Goal: Transaction & Acquisition: Subscribe to service/newsletter

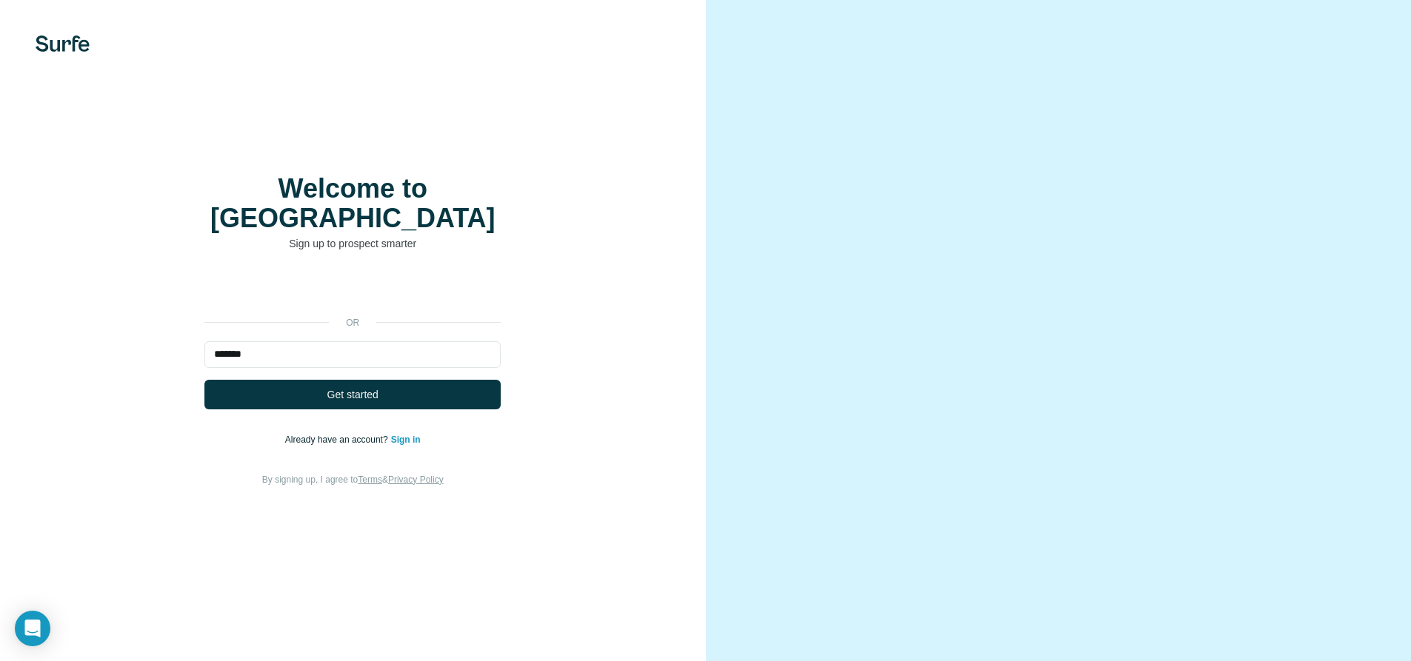
type input "*******"
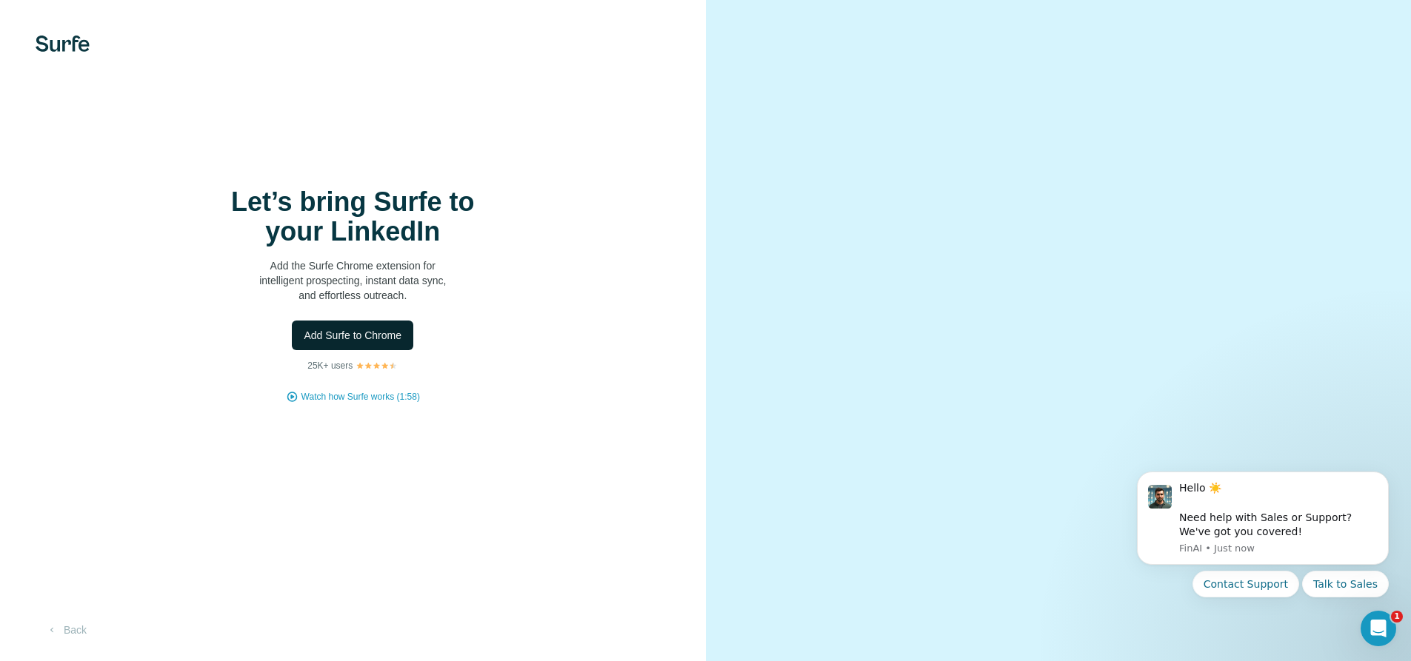
click at [367, 334] on span "Add Surfe to Chrome" at bounding box center [353, 335] width 98 height 15
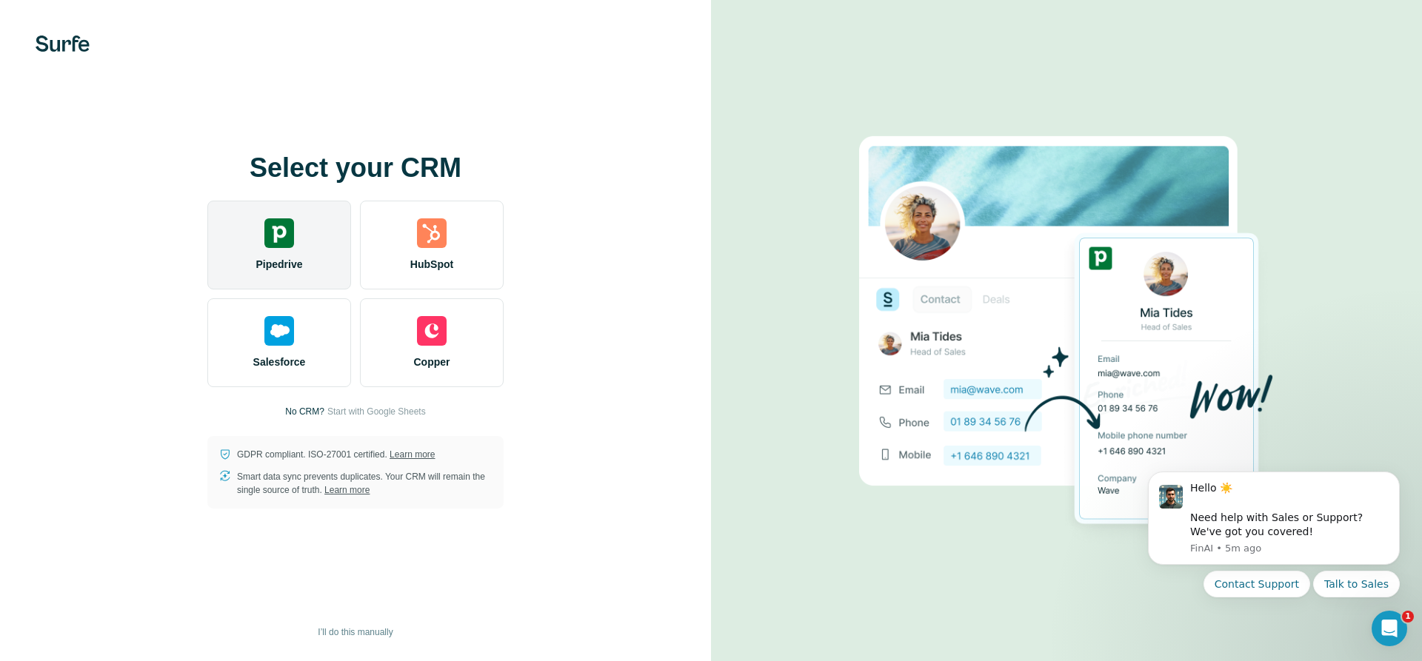
click at [279, 267] on span "Pipedrive" at bounding box center [278, 264] width 47 height 15
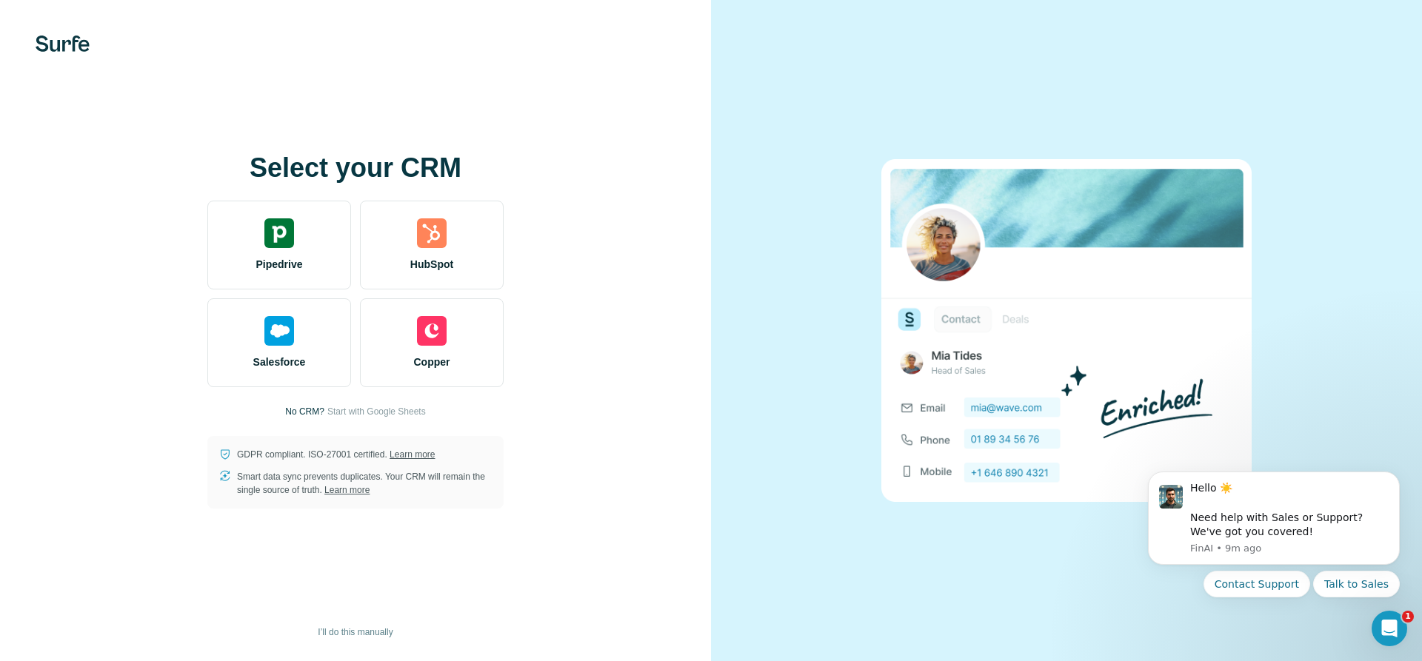
click at [1312, 97] on div at bounding box center [1066, 330] width 711 height 661
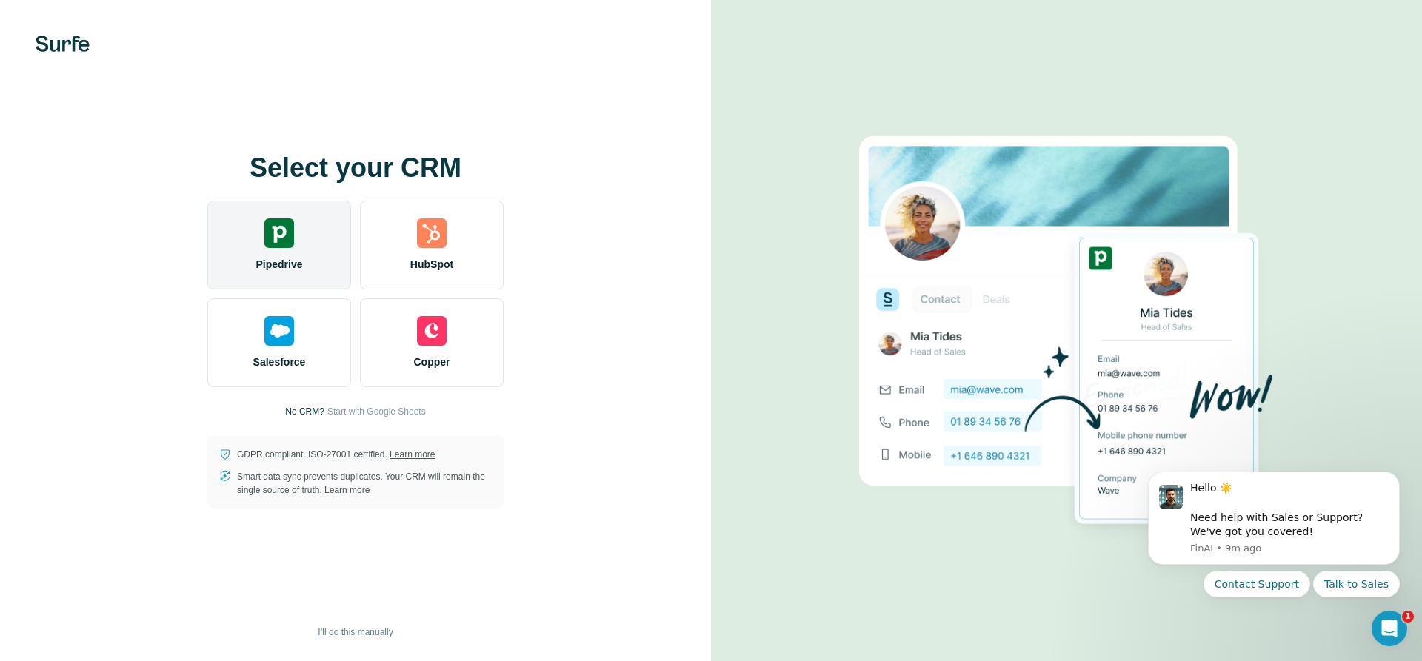
click at [290, 247] on img at bounding box center [279, 233] width 30 height 30
click at [282, 254] on div "Pipedrive" at bounding box center [279, 245] width 144 height 89
click at [271, 235] on img at bounding box center [279, 233] width 30 height 30
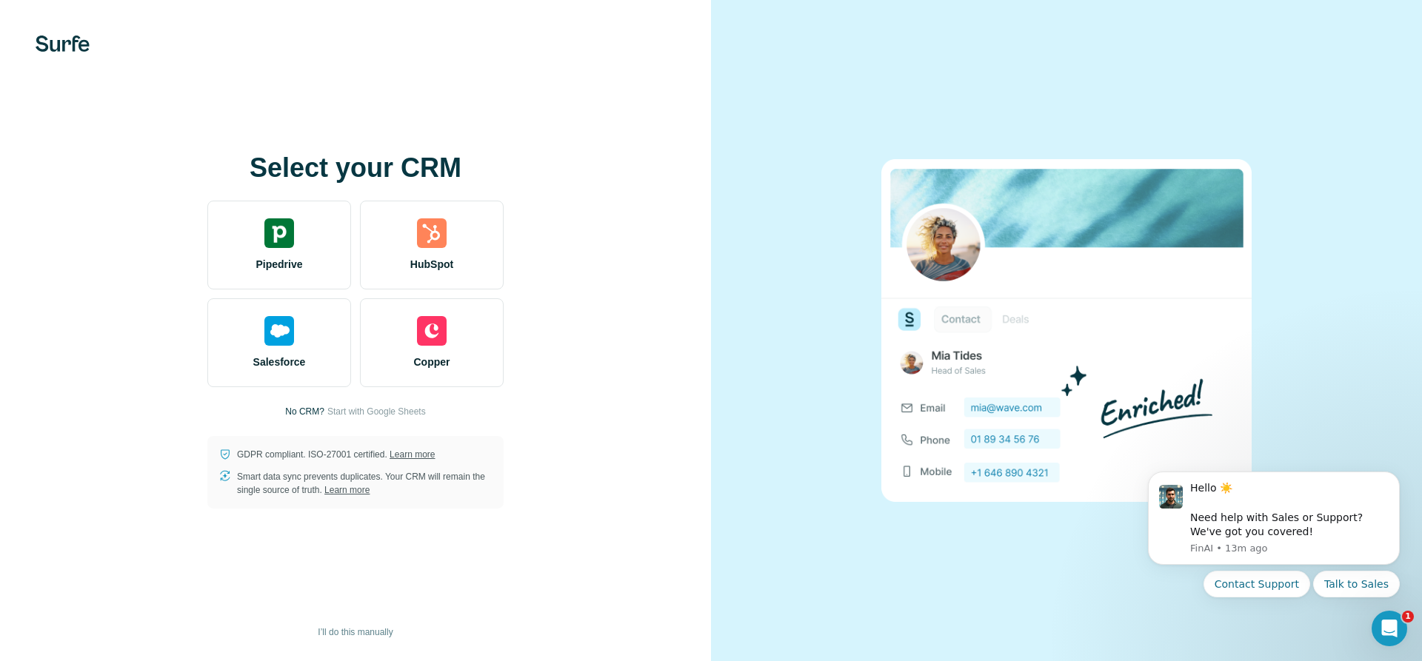
click at [1138, 100] on div at bounding box center [1066, 330] width 711 height 661
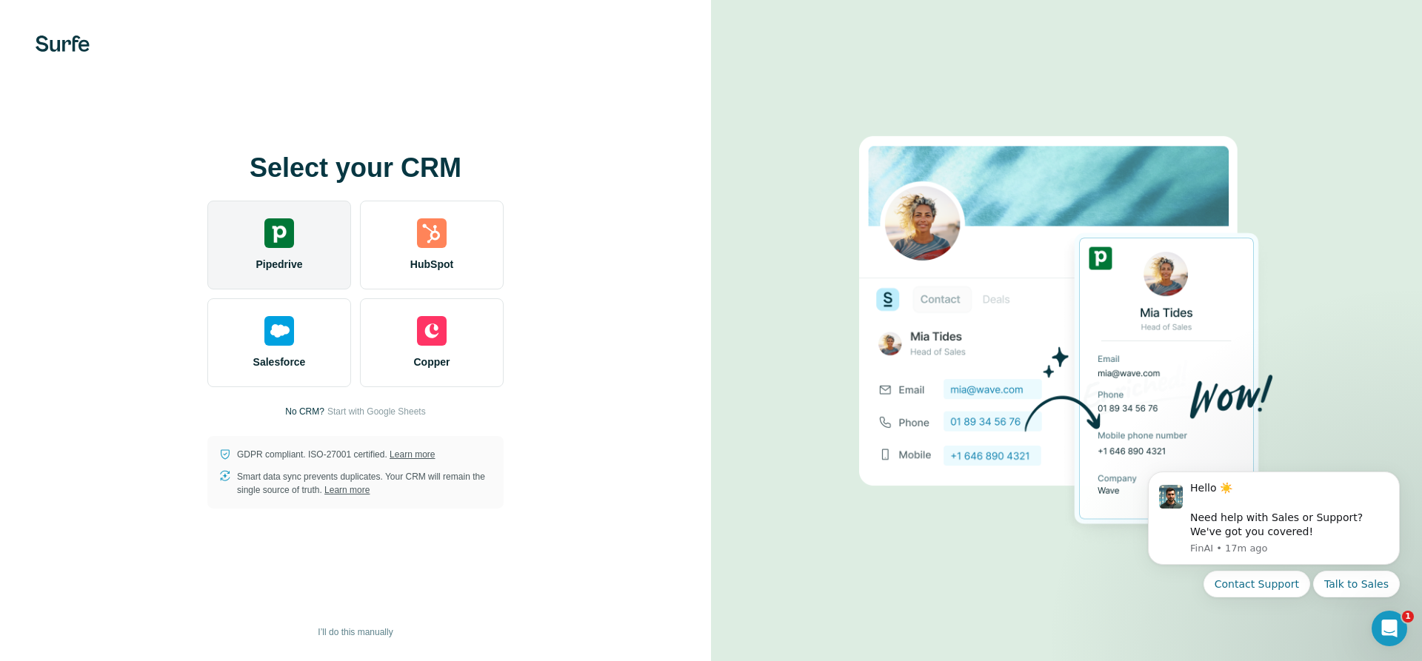
click at [278, 247] on img at bounding box center [279, 233] width 30 height 30
click at [266, 231] on img at bounding box center [279, 233] width 30 height 30
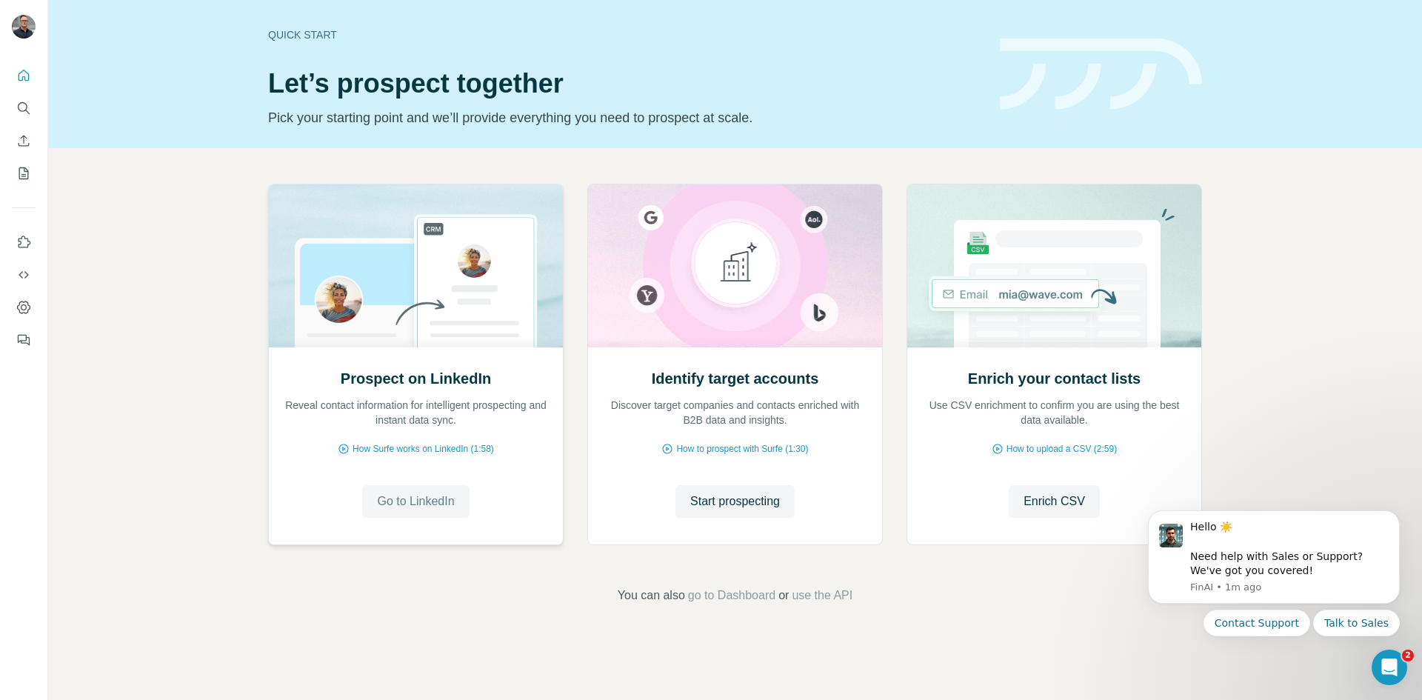
click at [434, 495] on span "Go to LinkedIn" at bounding box center [415, 501] width 77 height 18
